Goal: Transaction & Acquisition: Purchase product/service

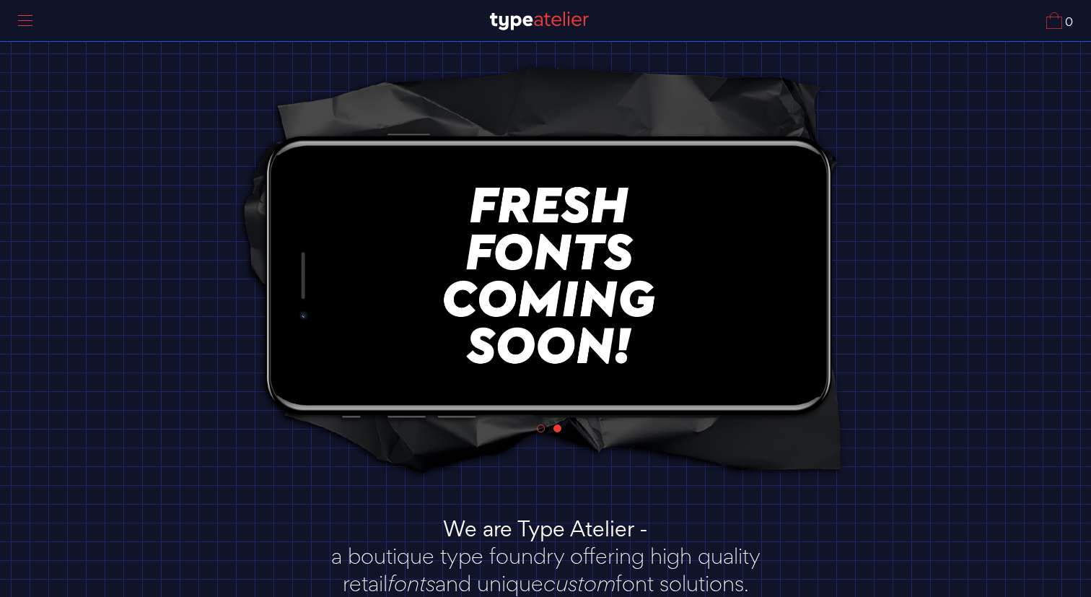
scroll to position [20, 0]
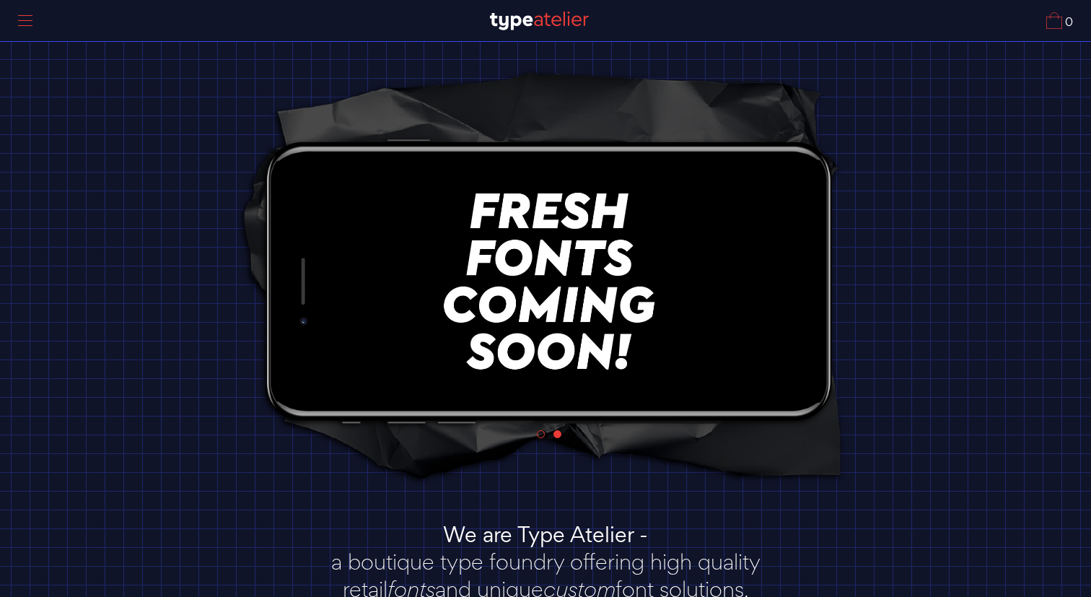
click at [28, 24] on div at bounding box center [25, 20] width 36 height 33
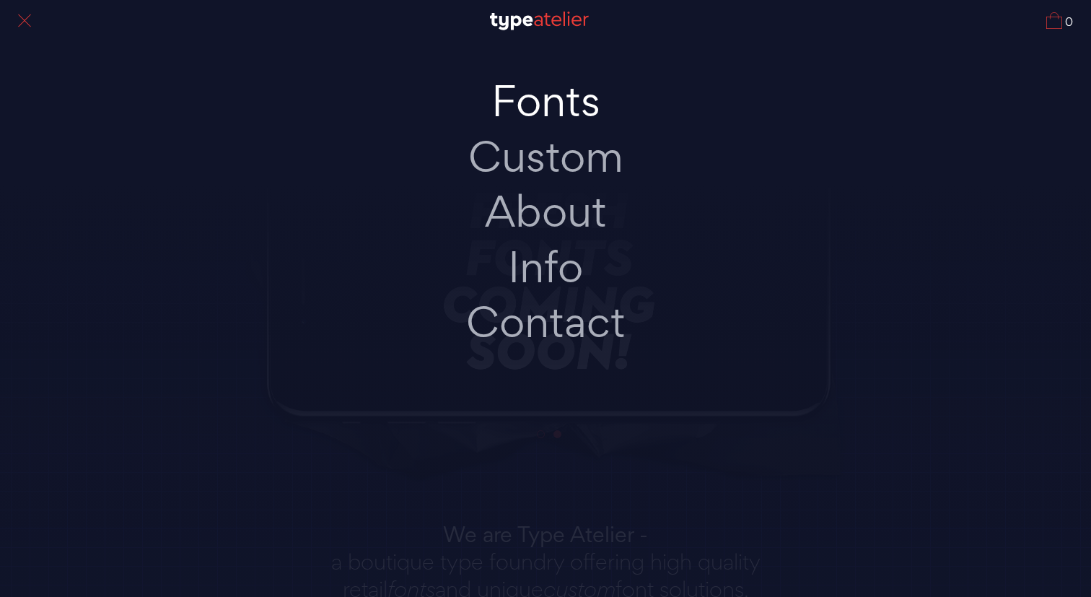
click at [562, 110] on link "Fonts" at bounding box center [545, 102] width 303 height 56
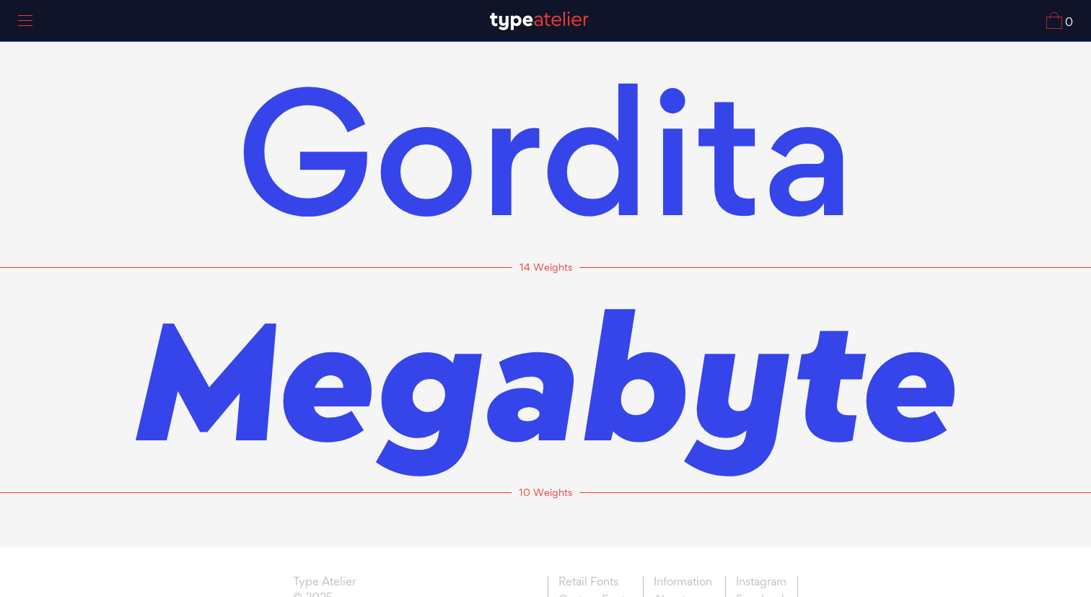
scroll to position [56, 0]
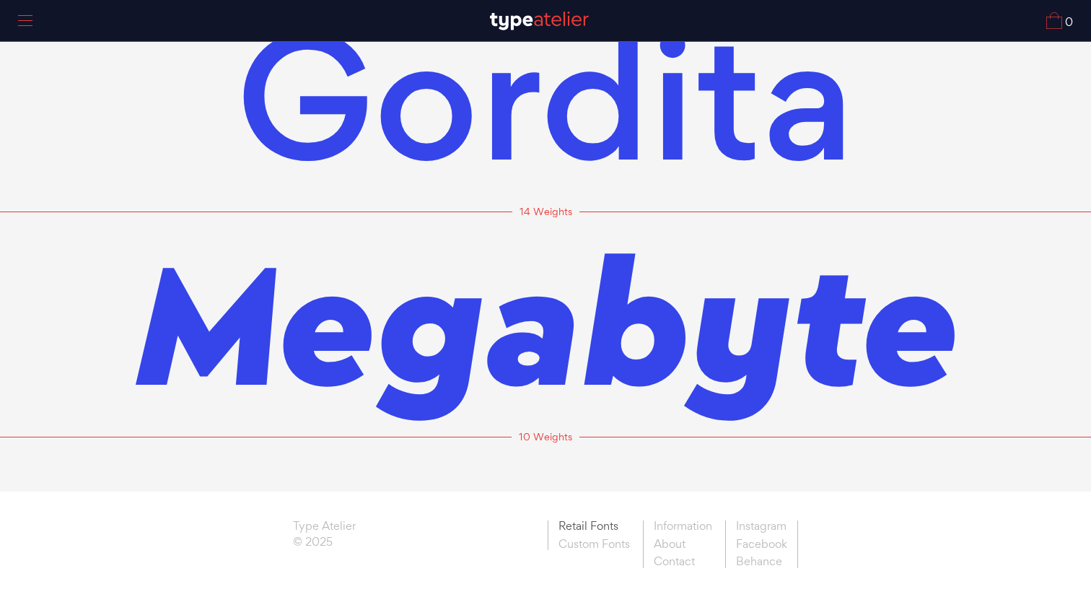
click at [569, 522] on link "Retail Fonts" at bounding box center [594, 527] width 92 height 15
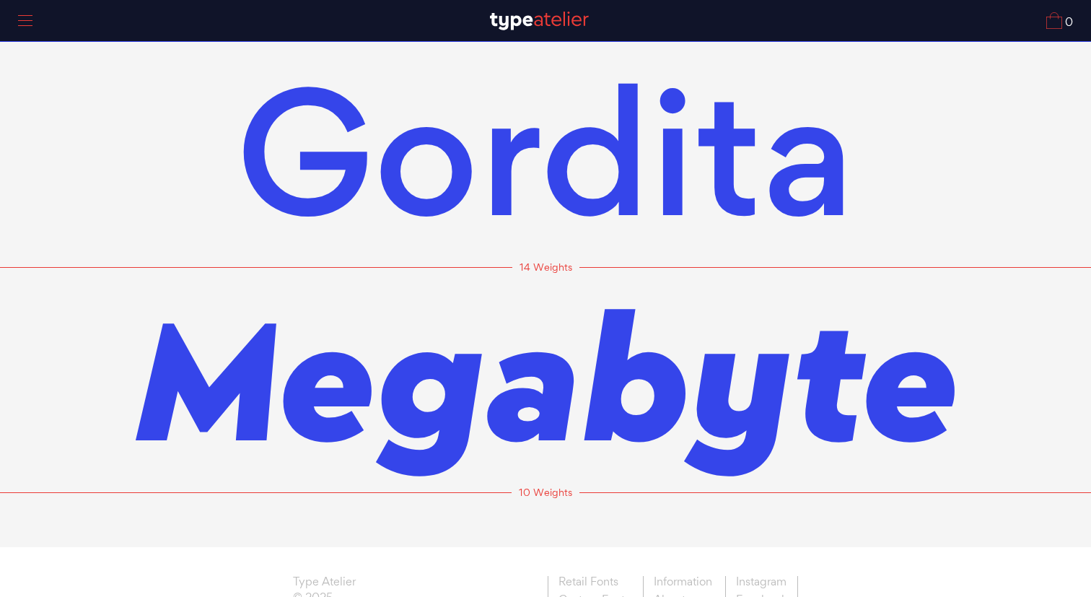
scroll to position [56, 0]
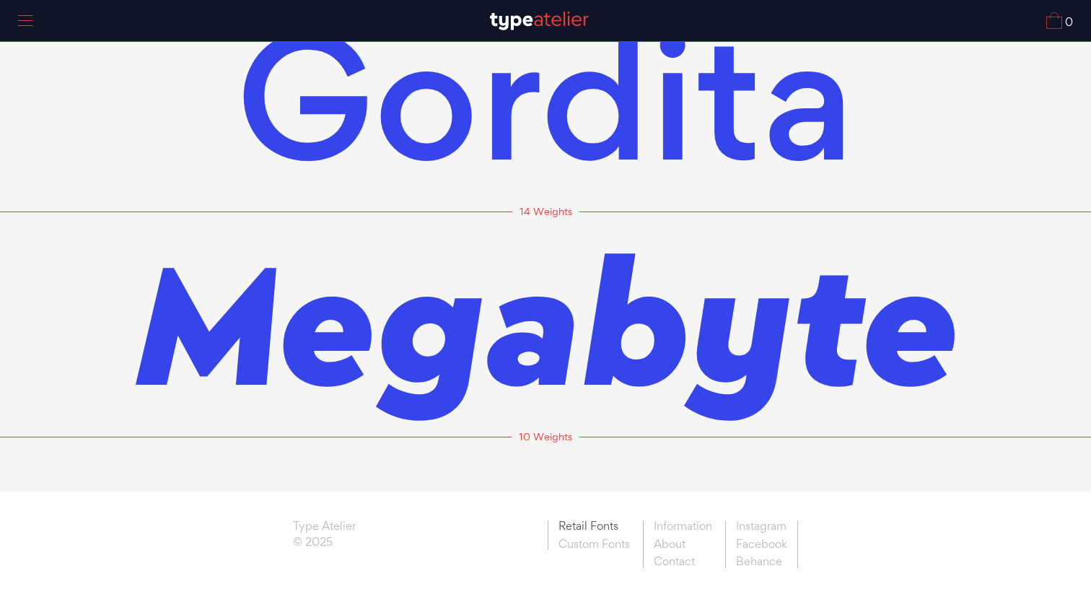
click at [580, 525] on link "Retail Fonts" at bounding box center [594, 527] width 92 height 15
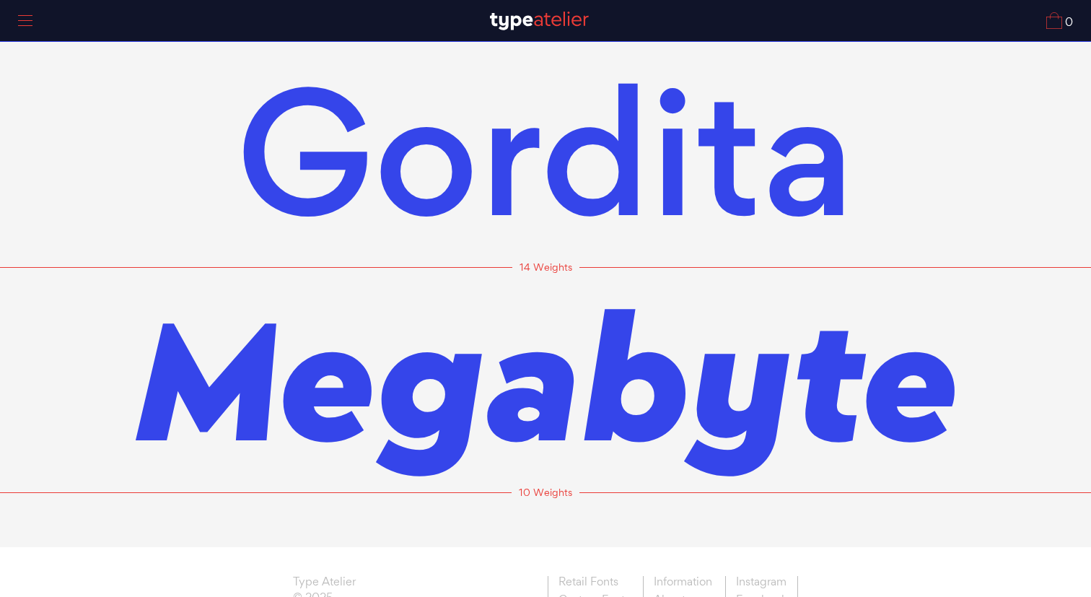
click at [14, 22] on div at bounding box center [25, 20] width 36 height 33
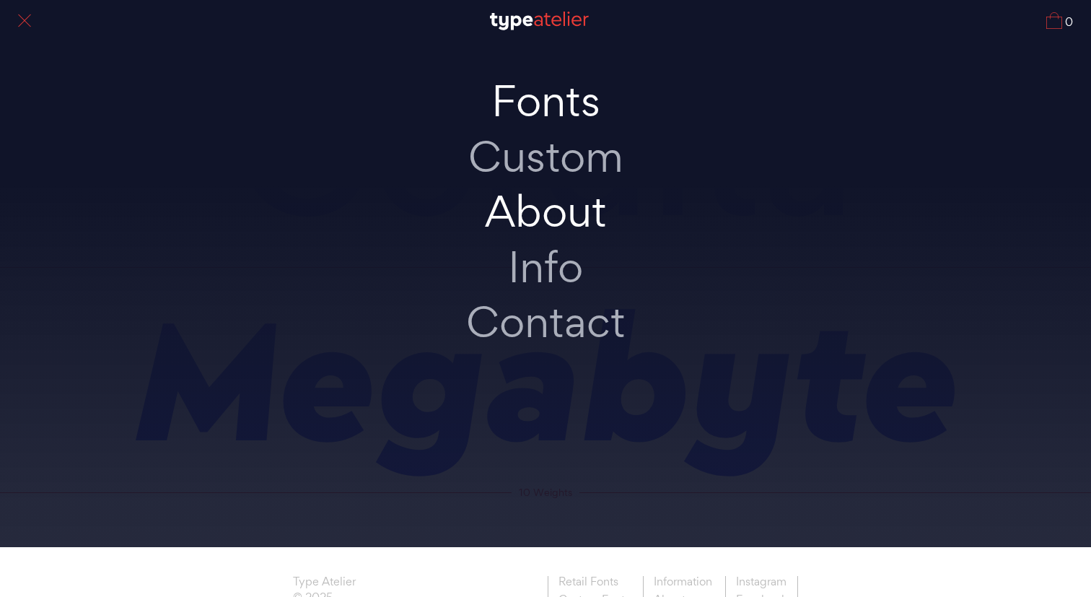
click at [546, 209] on link "About" at bounding box center [545, 212] width 303 height 56
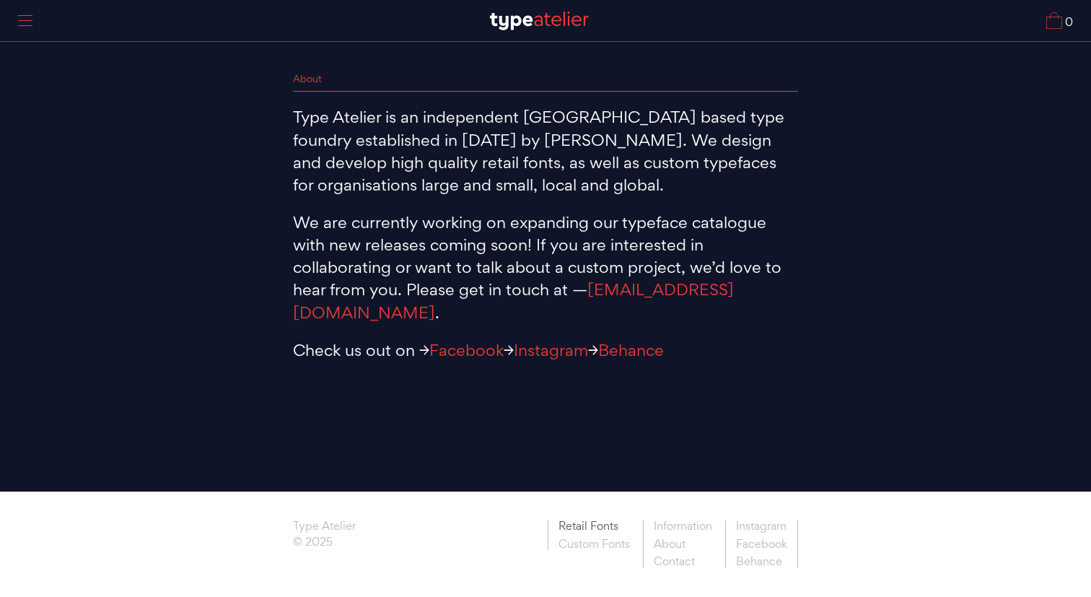
click at [574, 527] on link "Retail Fonts" at bounding box center [594, 527] width 92 height 15
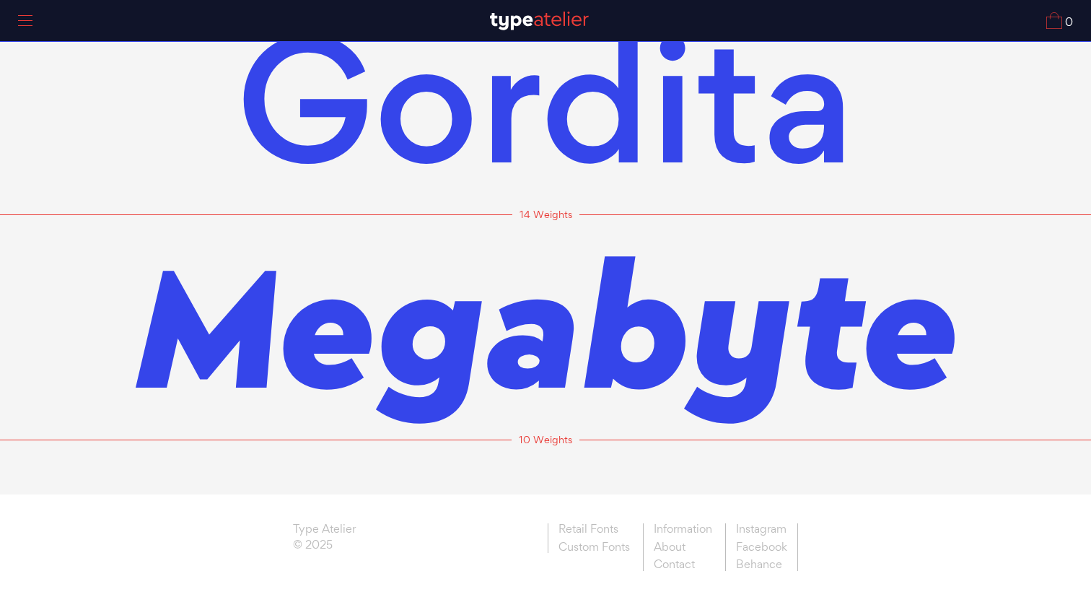
scroll to position [56, 0]
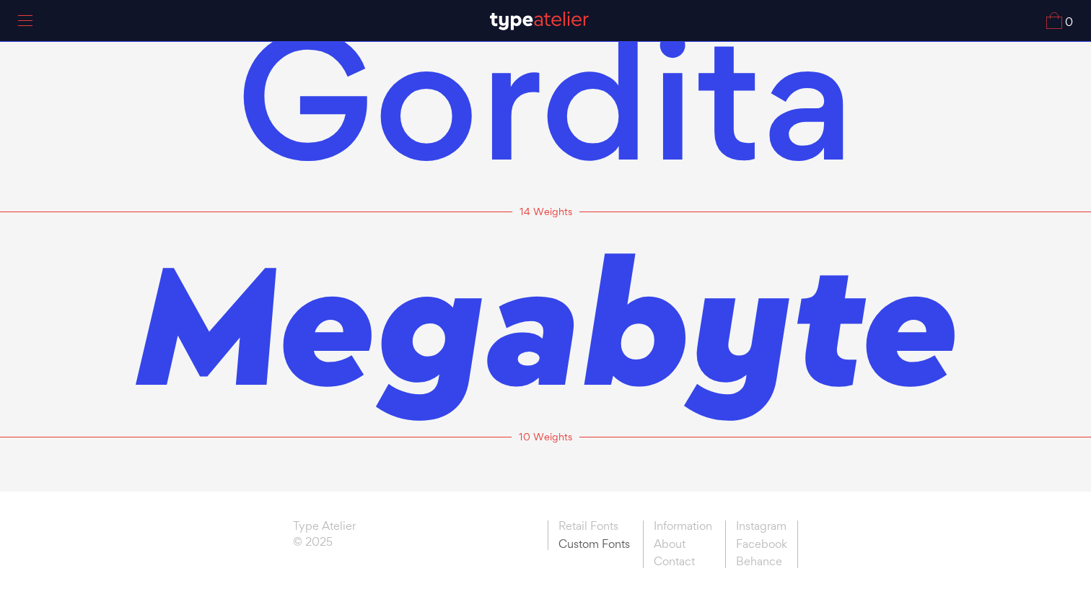
click at [579, 541] on link "Custom Fonts" at bounding box center [594, 543] width 92 height 15
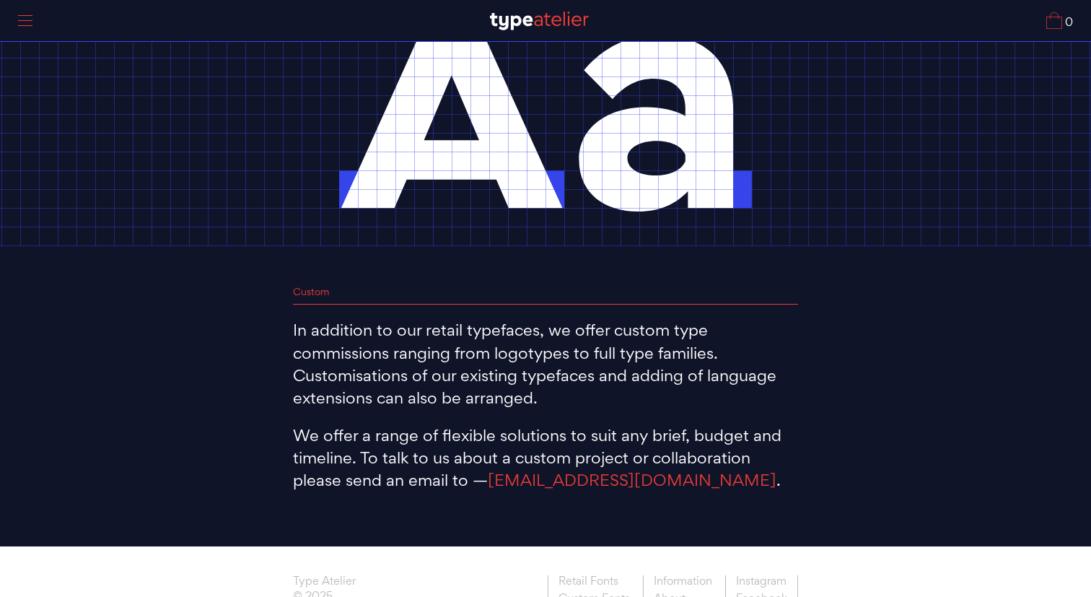
scroll to position [170, 0]
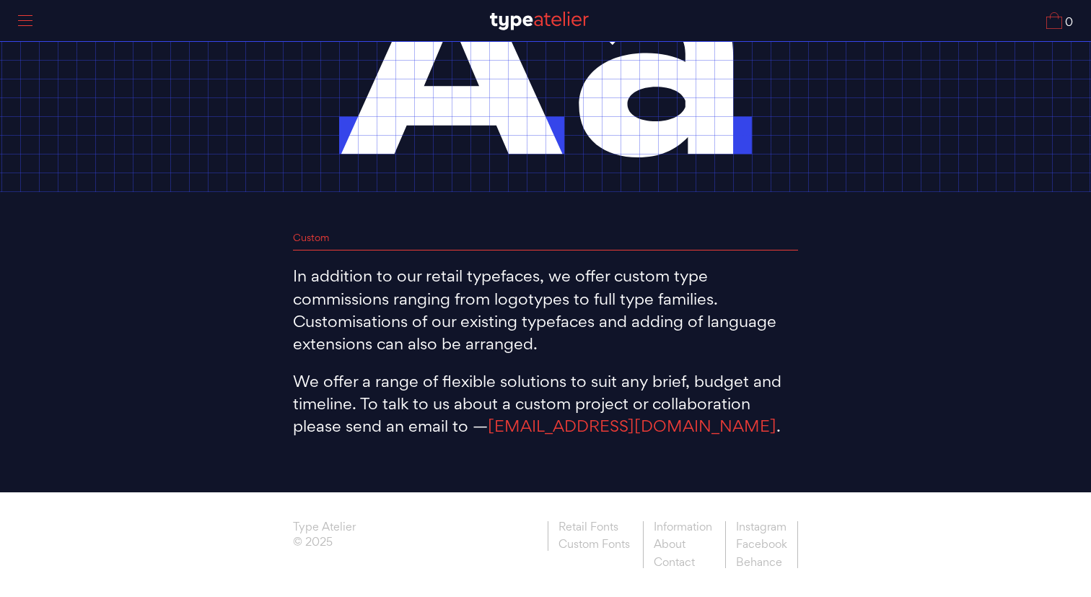
click at [27, 19] on div at bounding box center [25, 20] width 36 height 33
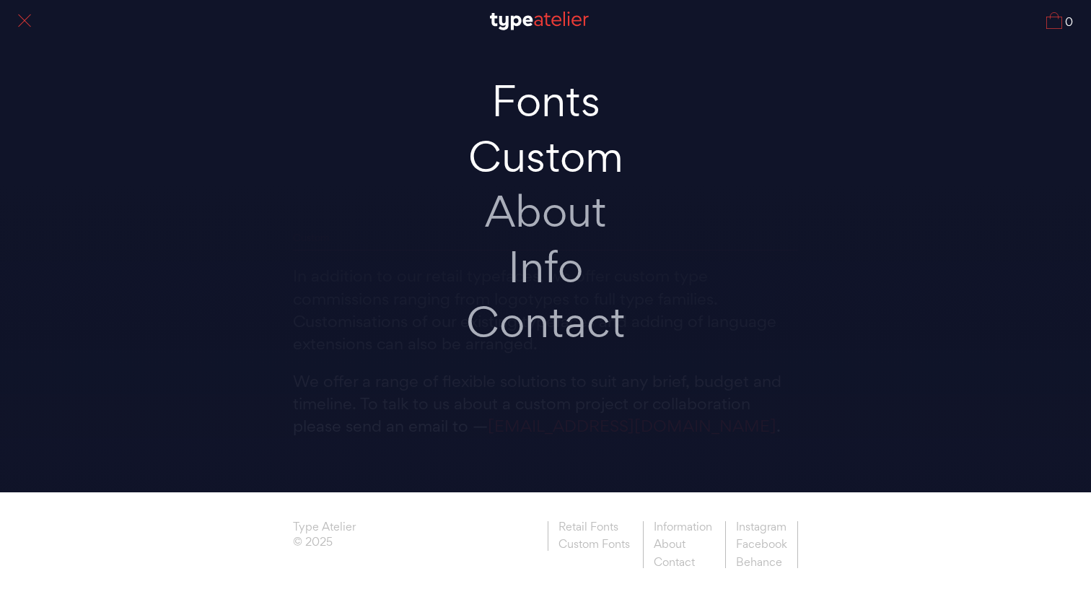
click at [525, 108] on link "Fonts" at bounding box center [545, 102] width 303 height 56
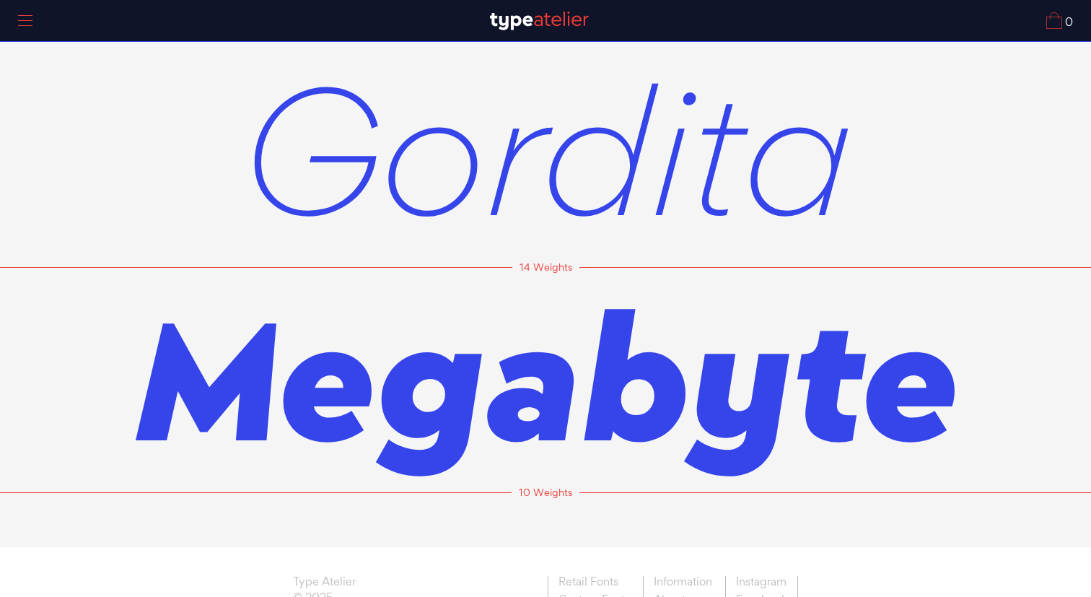
click at [453, 164] on span "Gordita" at bounding box center [546, 148] width 613 height 225
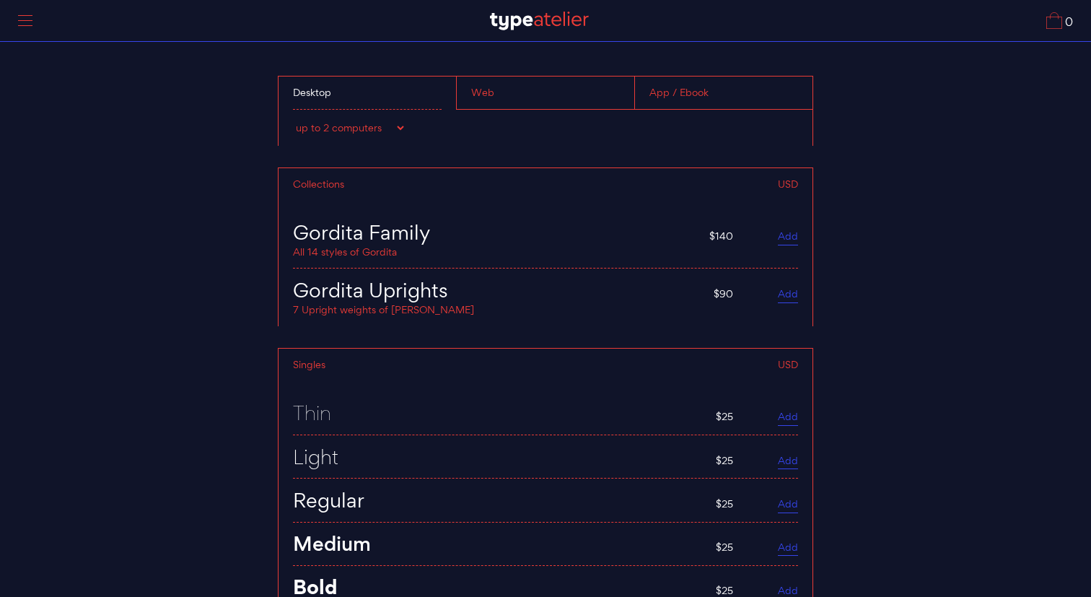
scroll to position [5807, 0]
